Goal: Navigation & Orientation: Find specific page/section

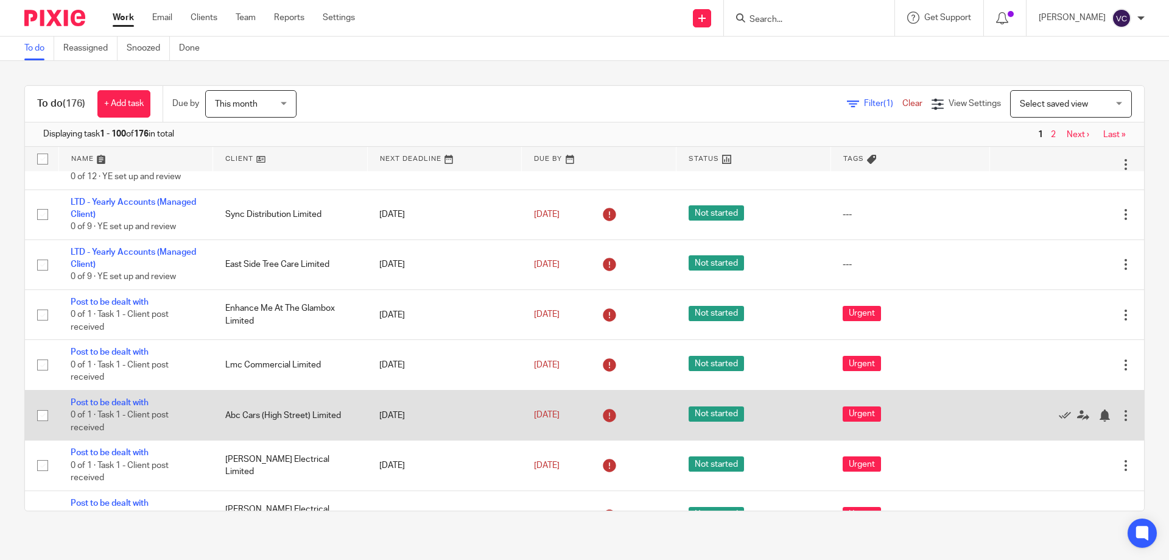
scroll to position [244, 0]
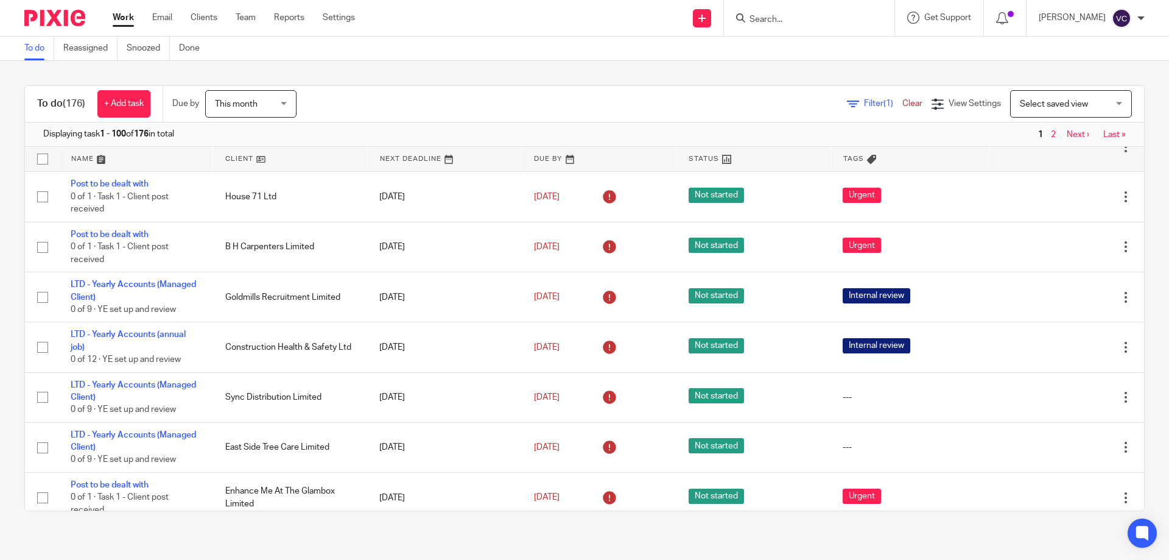
click at [654, 93] on div "To do (176) + Add task Due by This month This month Today Tomorrow This week Ne…" at bounding box center [584, 104] width 1119 height 37
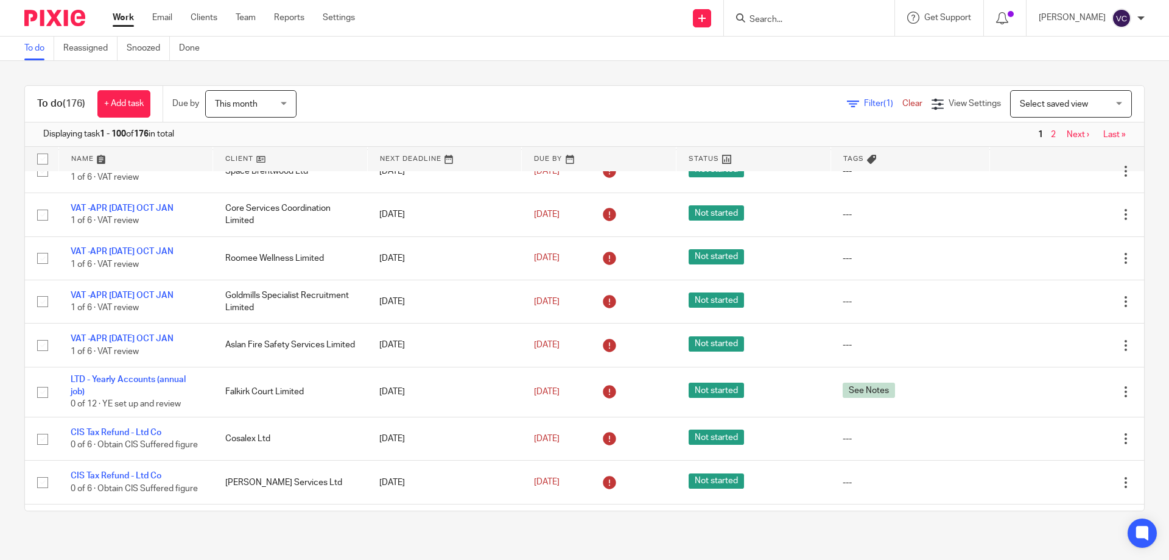
scroll to position [3594, 0]
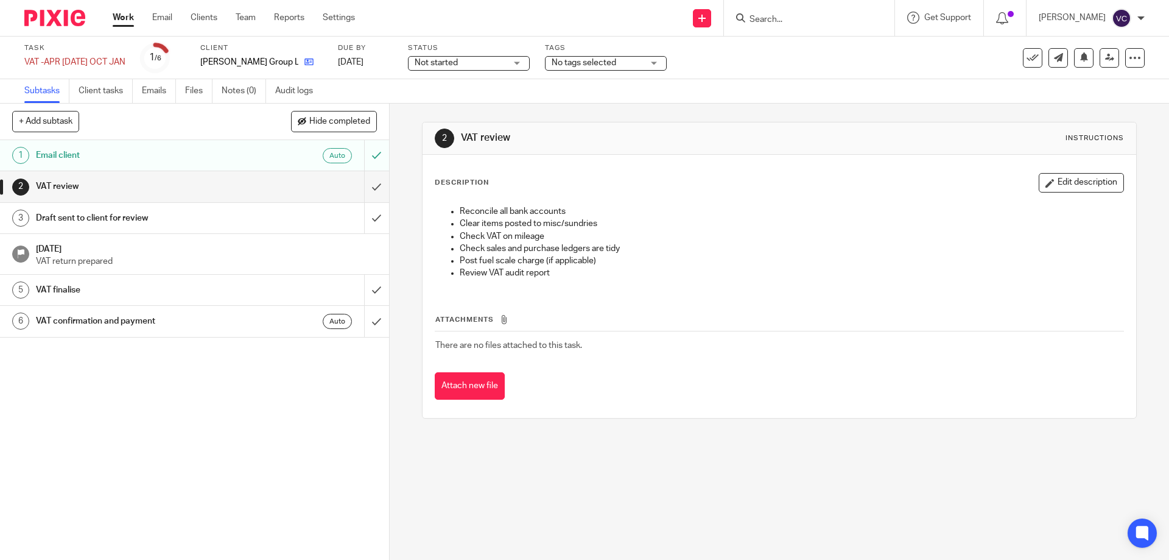
click at [298, 63] on link at bounding box center [305, 62] width 15 height 12
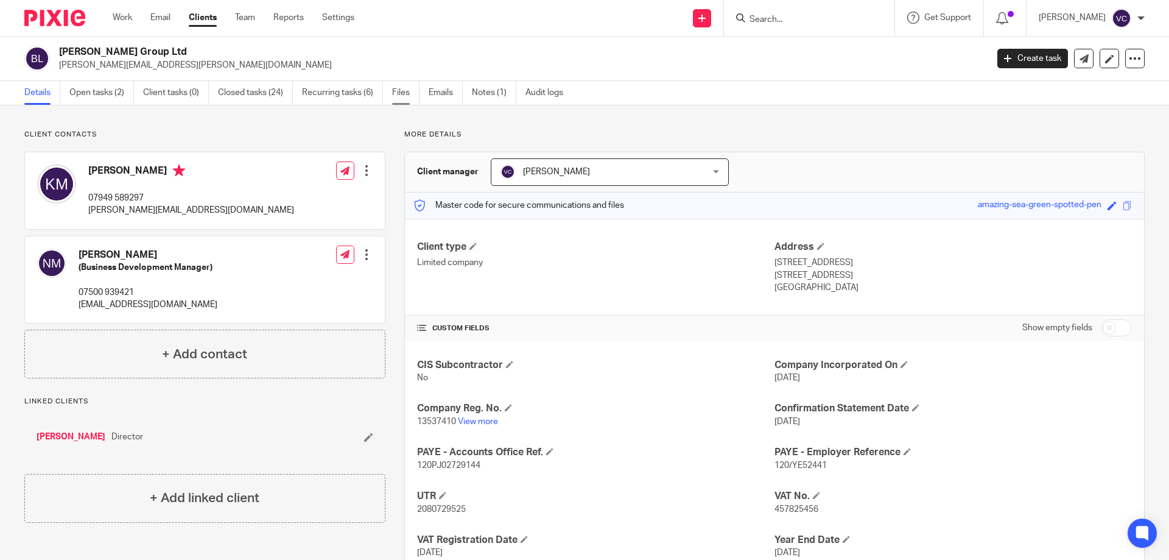
click at [401, 97] on link "Files" at bounding box center [405, 93] width 27 height 24
